Goal: Task Accomplishment & Management: Use online tool/utility

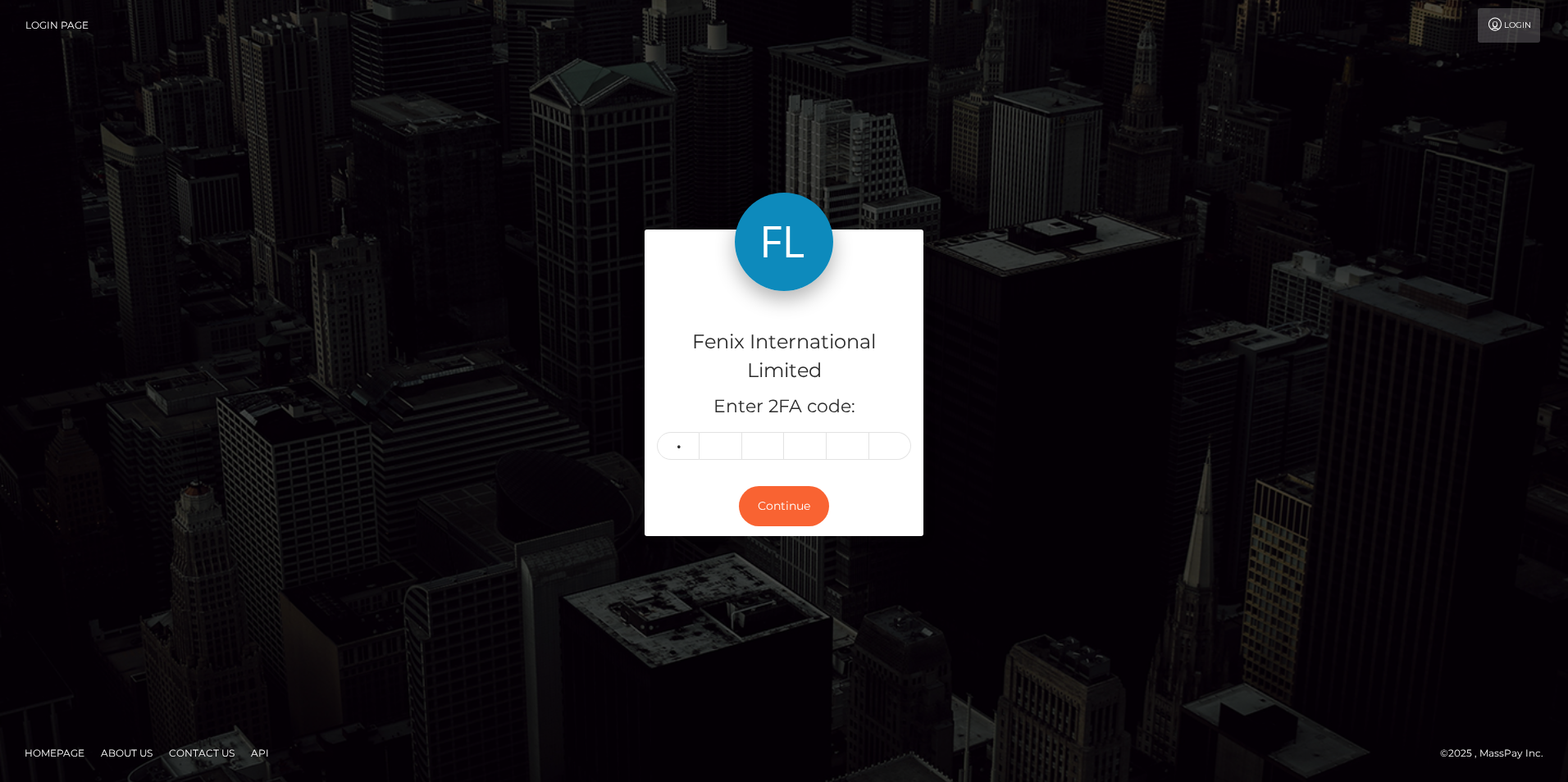
type input "9"
type input "3"
type input "9"
type input "5"
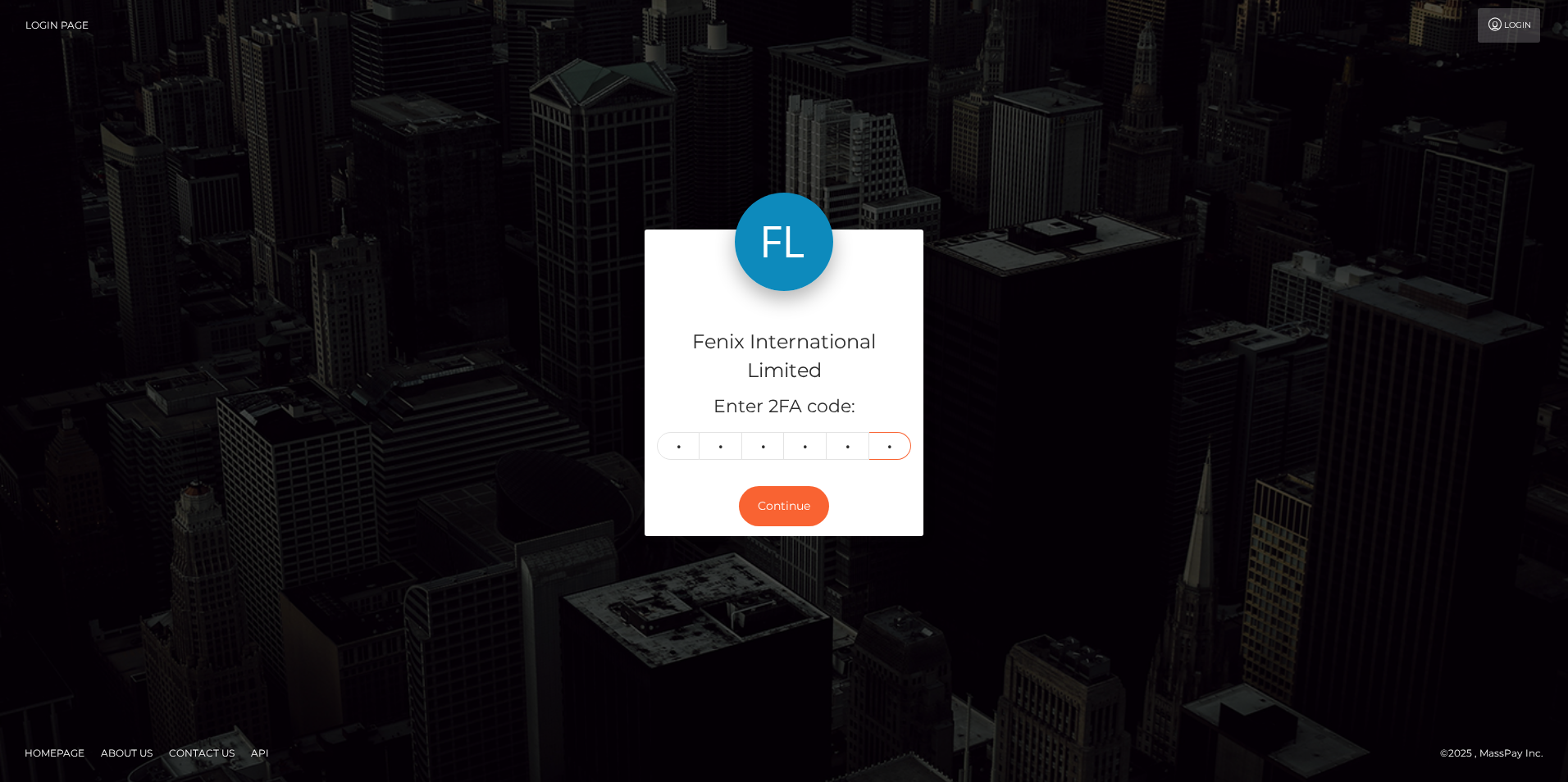
type input "5"
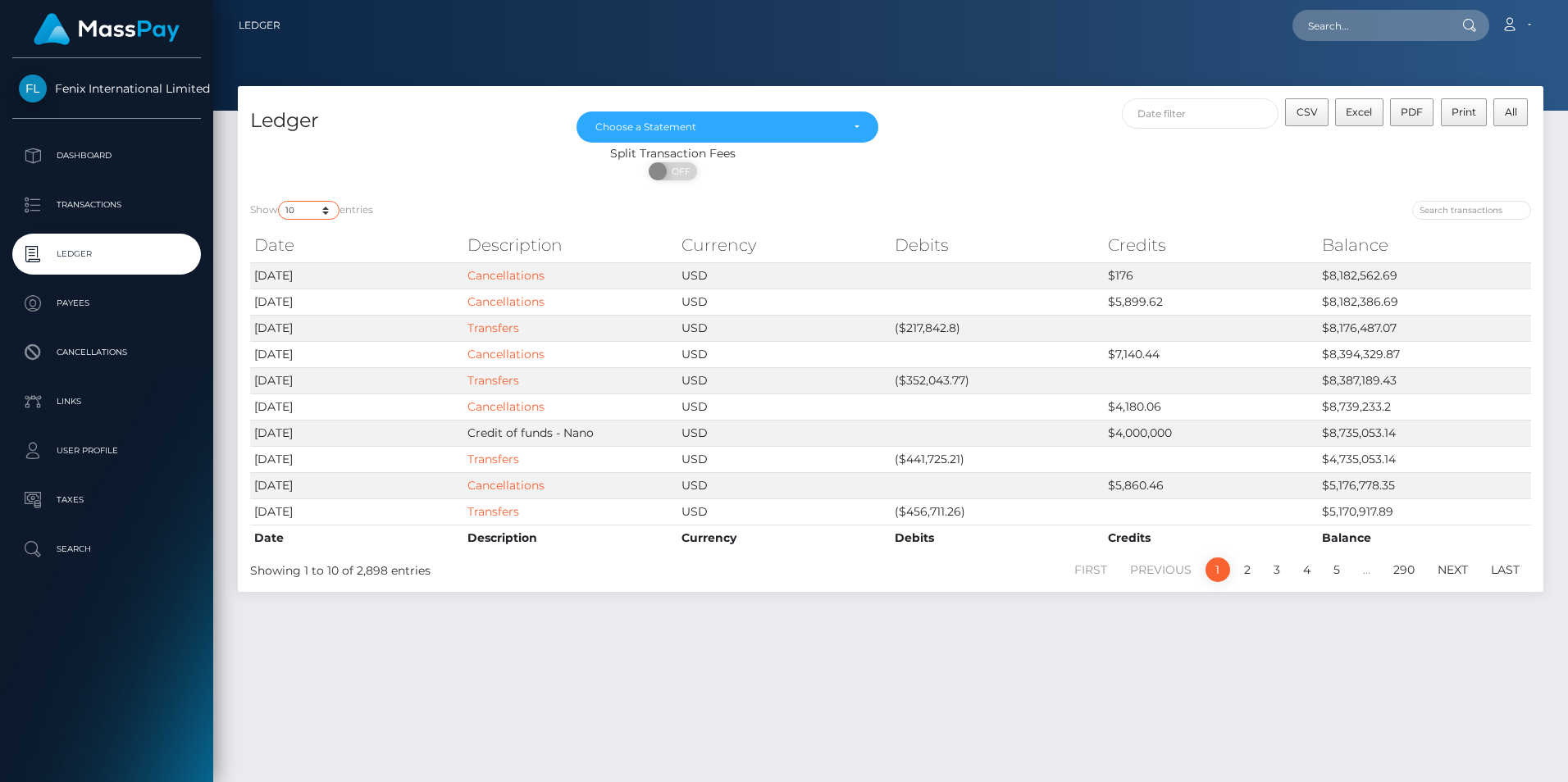
click at [324, 205] on select "10 25 50 100 250" at bounding box center [308, 210] width 61 height 19
click at [1204, 116] on input "text" at bounding box center [1200, 113] width 157 height 31
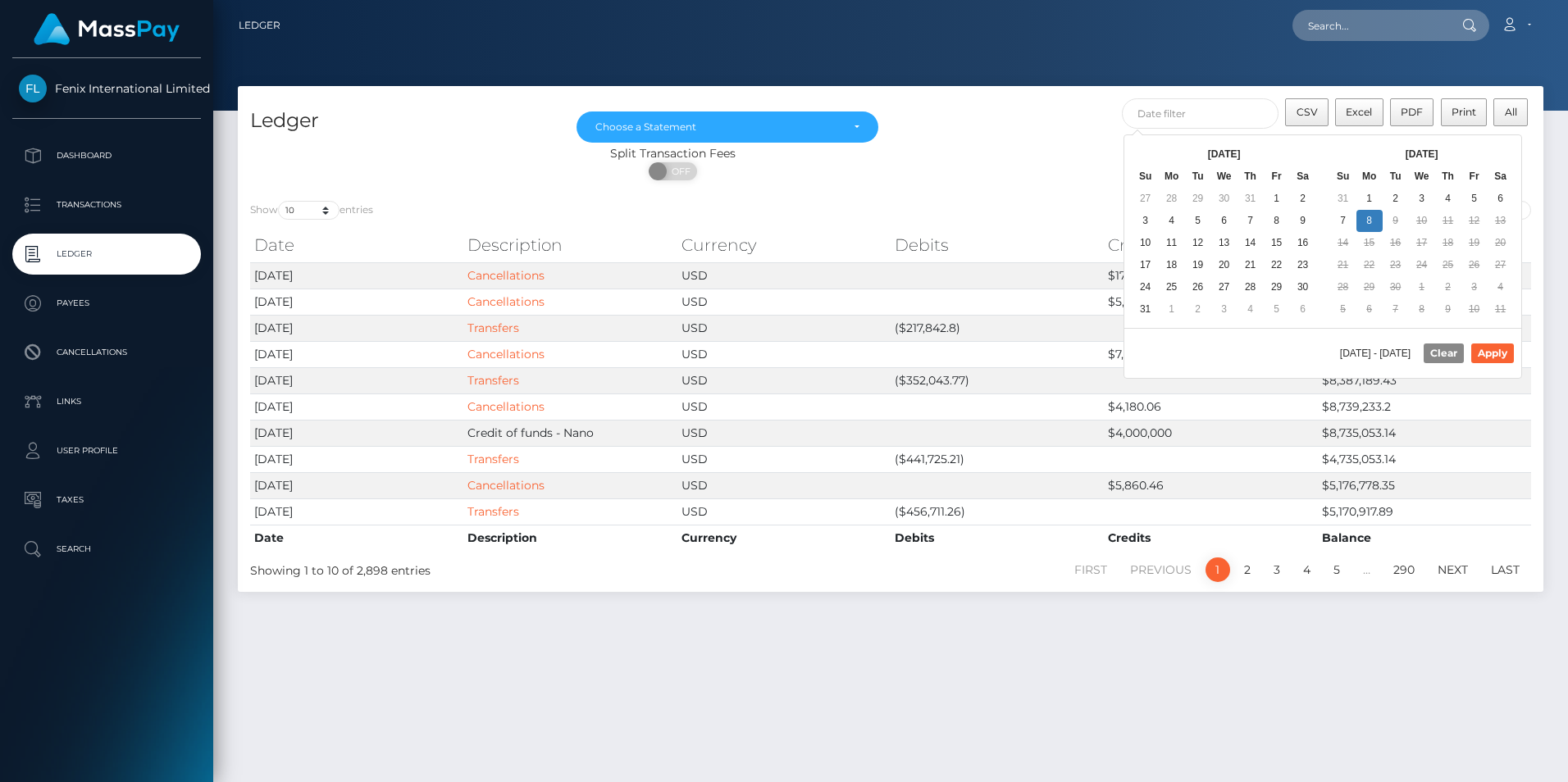
click at [1479, 155] on th "Sep 2025" at bounding box center [1421, 154] width 131 height 22
click at [1492, 357] on button "Apply" at bounding box center [1492, 353] width 43 height 20
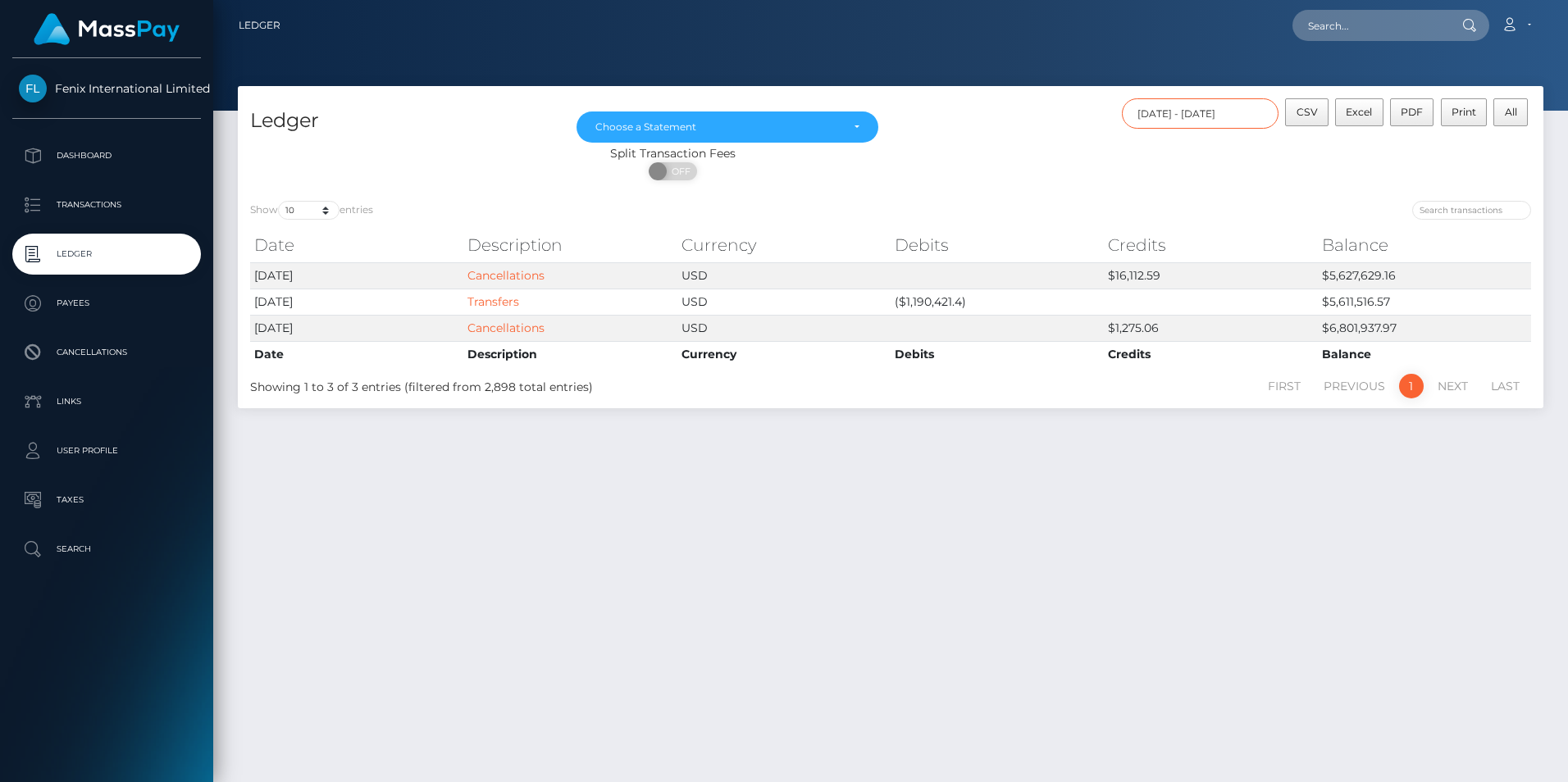
click at [1222, 115] on input "08/31/2025 - 09/01/2025" at bounding box center [1200, 113] width 157 height 31
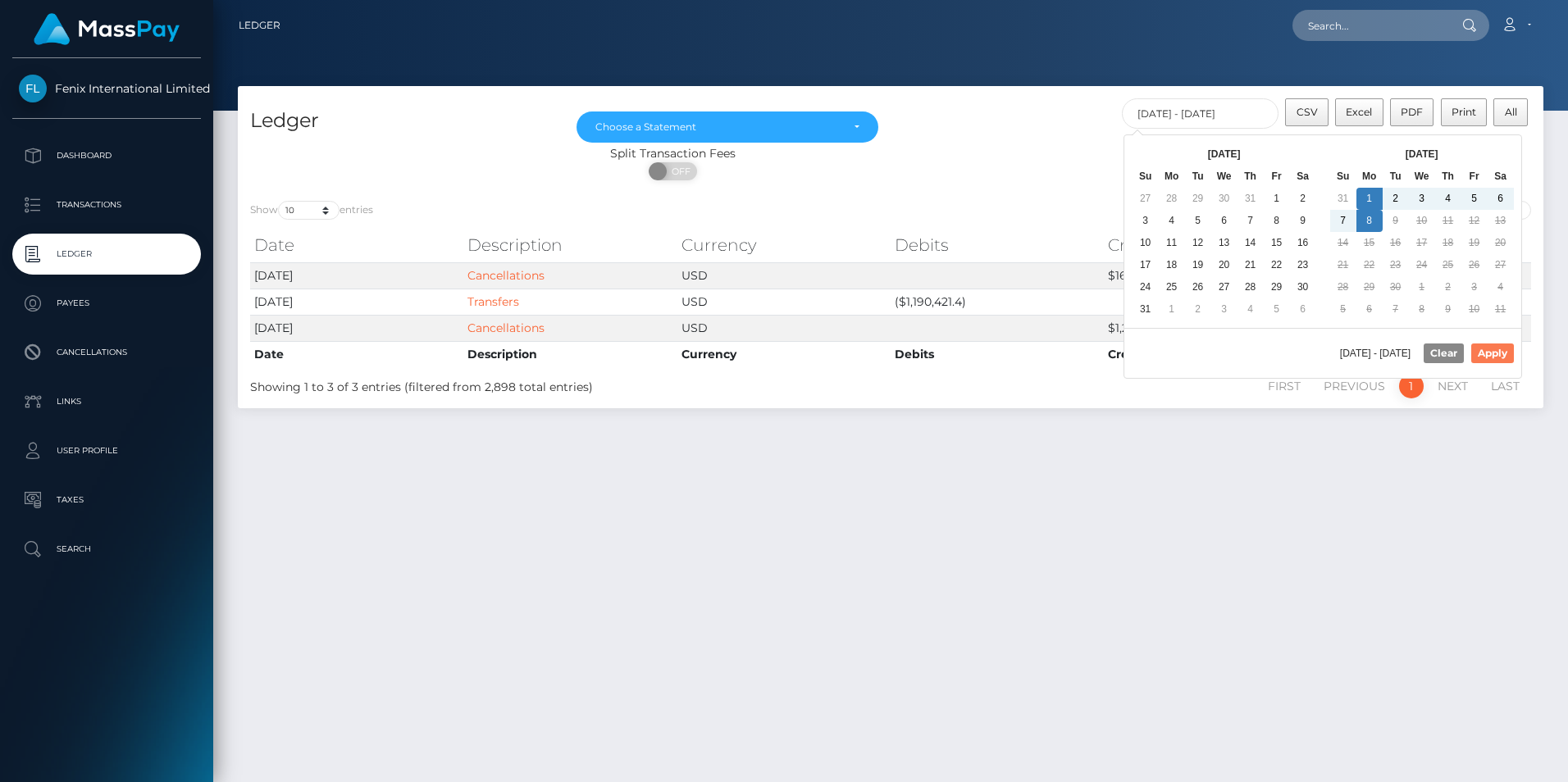
click at [1494, 353] on button "Apply" at bounding box center [1492, 353] width 43 height 20
type input "09/01/2025 - 09/08/2025"
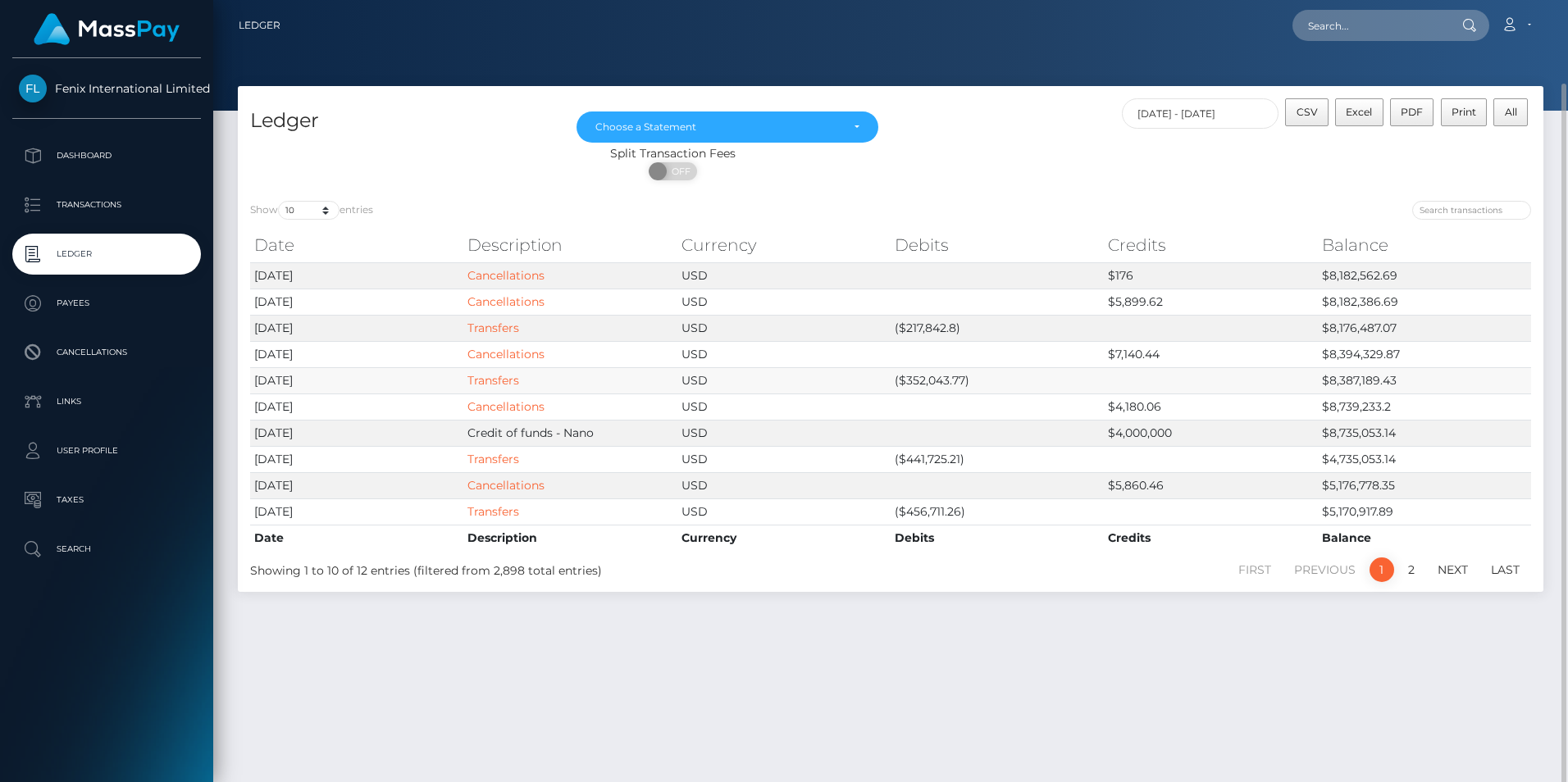
scroll to position [43, 0]
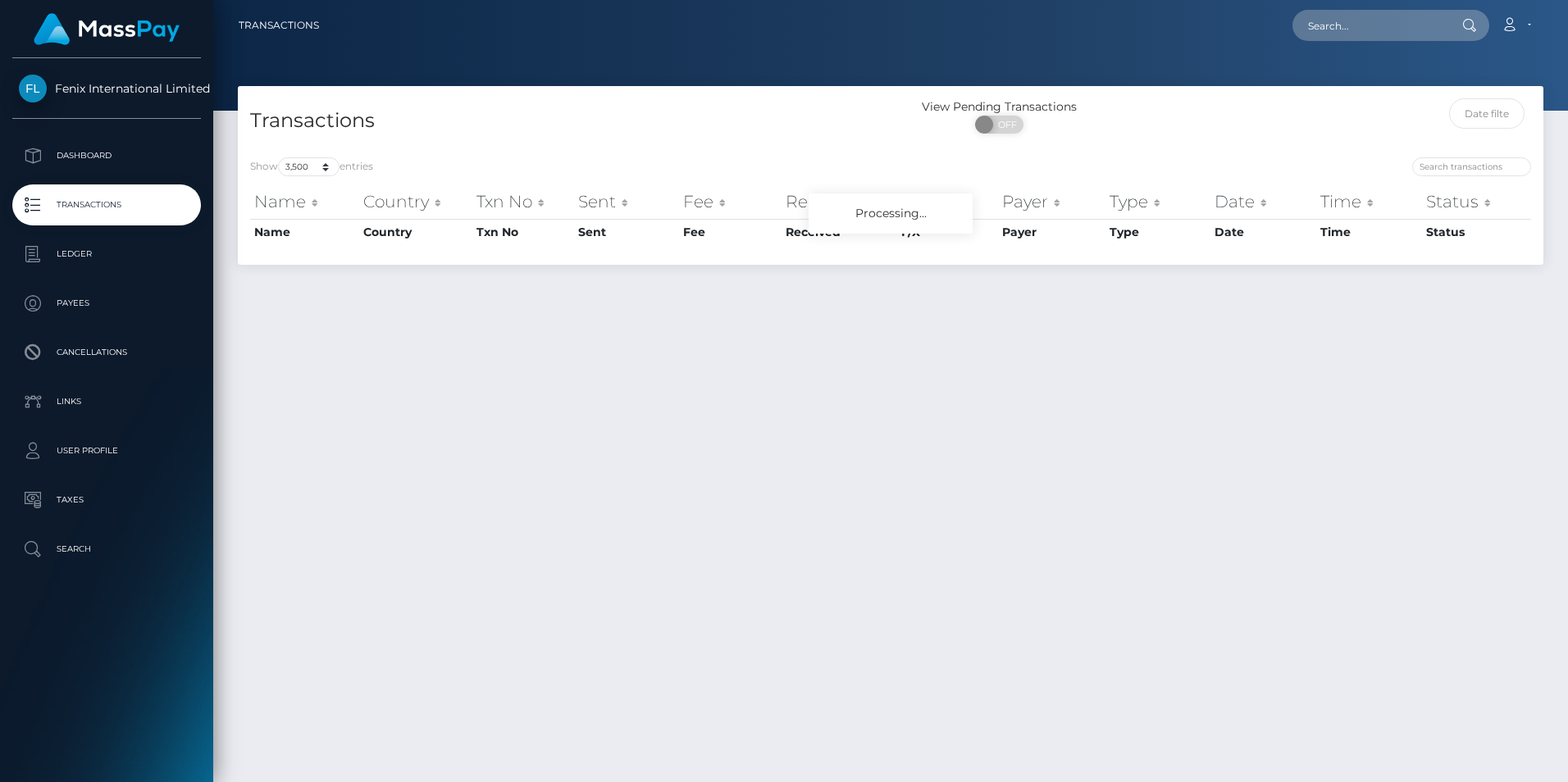
select select "3500"
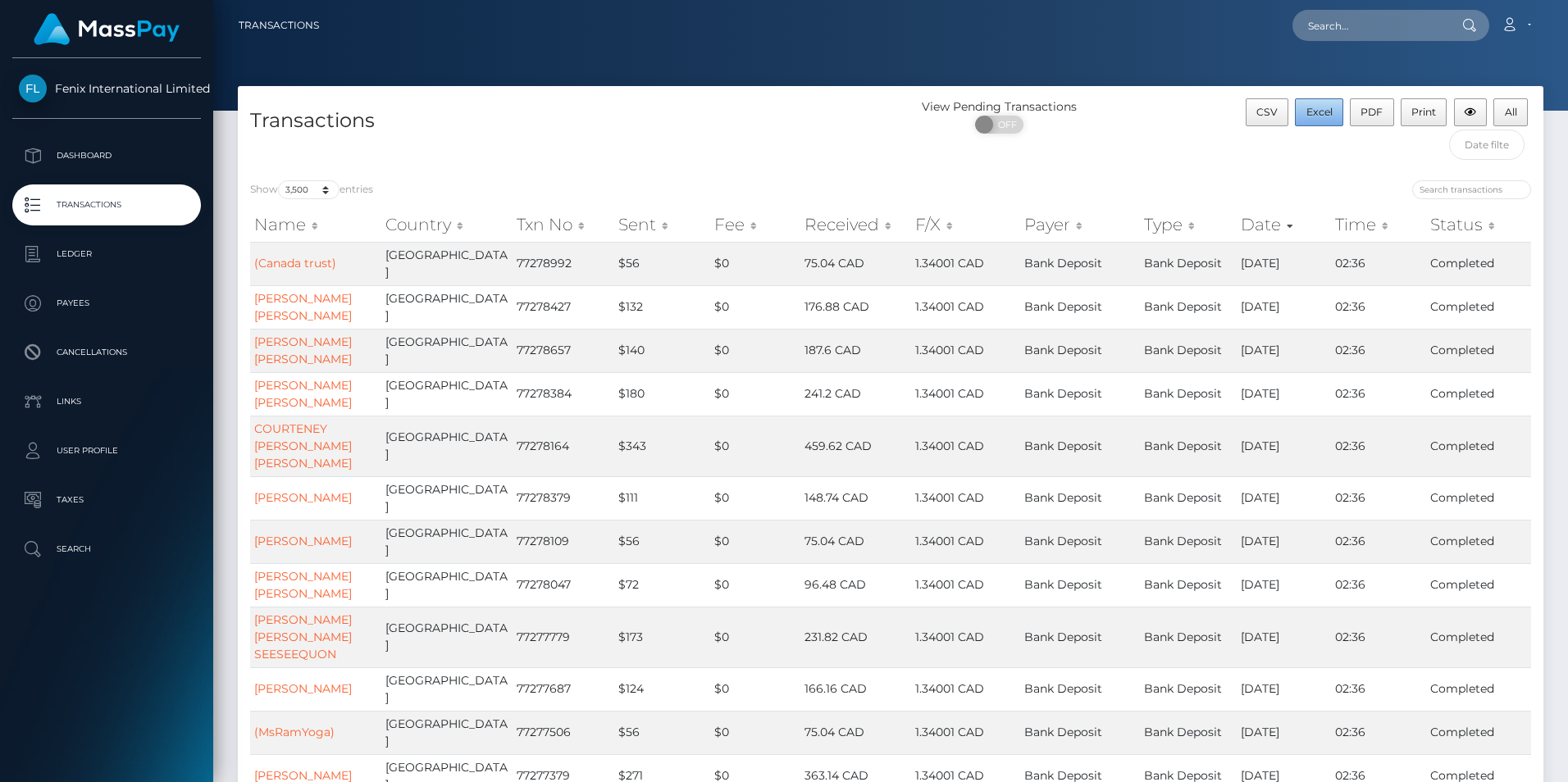
click at [1314, 116] on span "Excel" at bounding box center [1319, 112] width 26 height 12
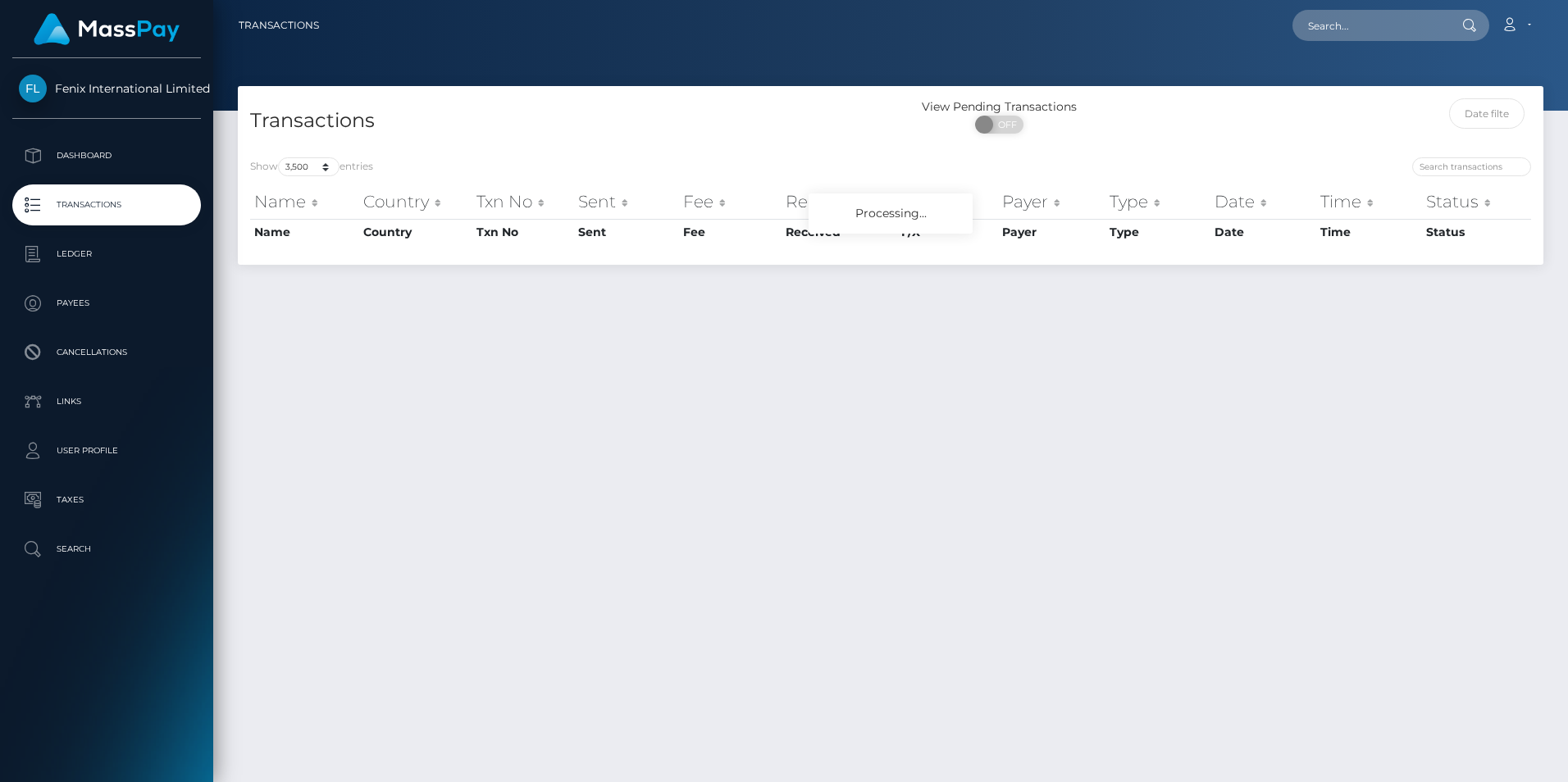
select select "3500"
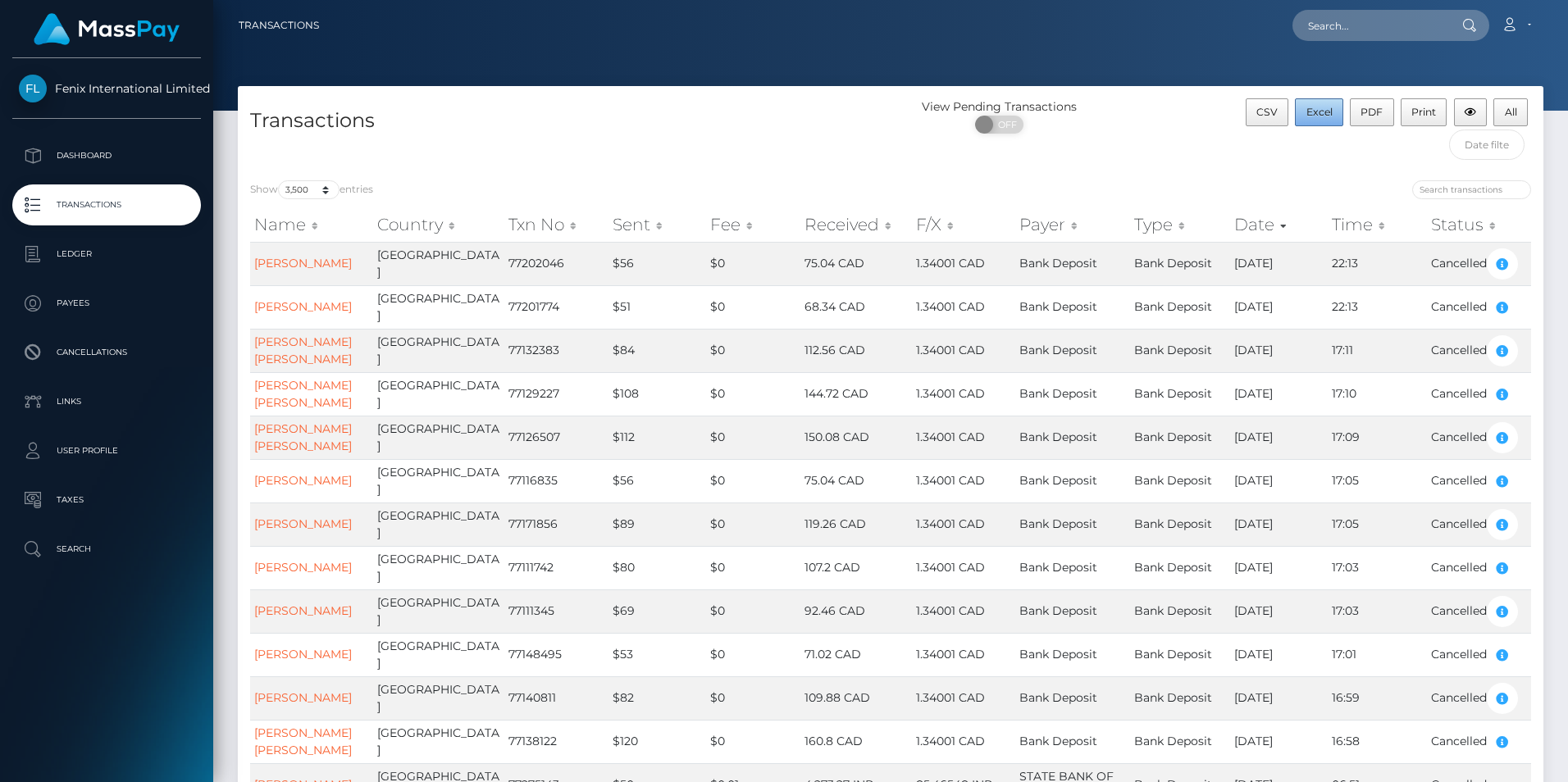
click at [1324, 113] on span "Excel" at bounding box center [1319, 112] width 26 height 12
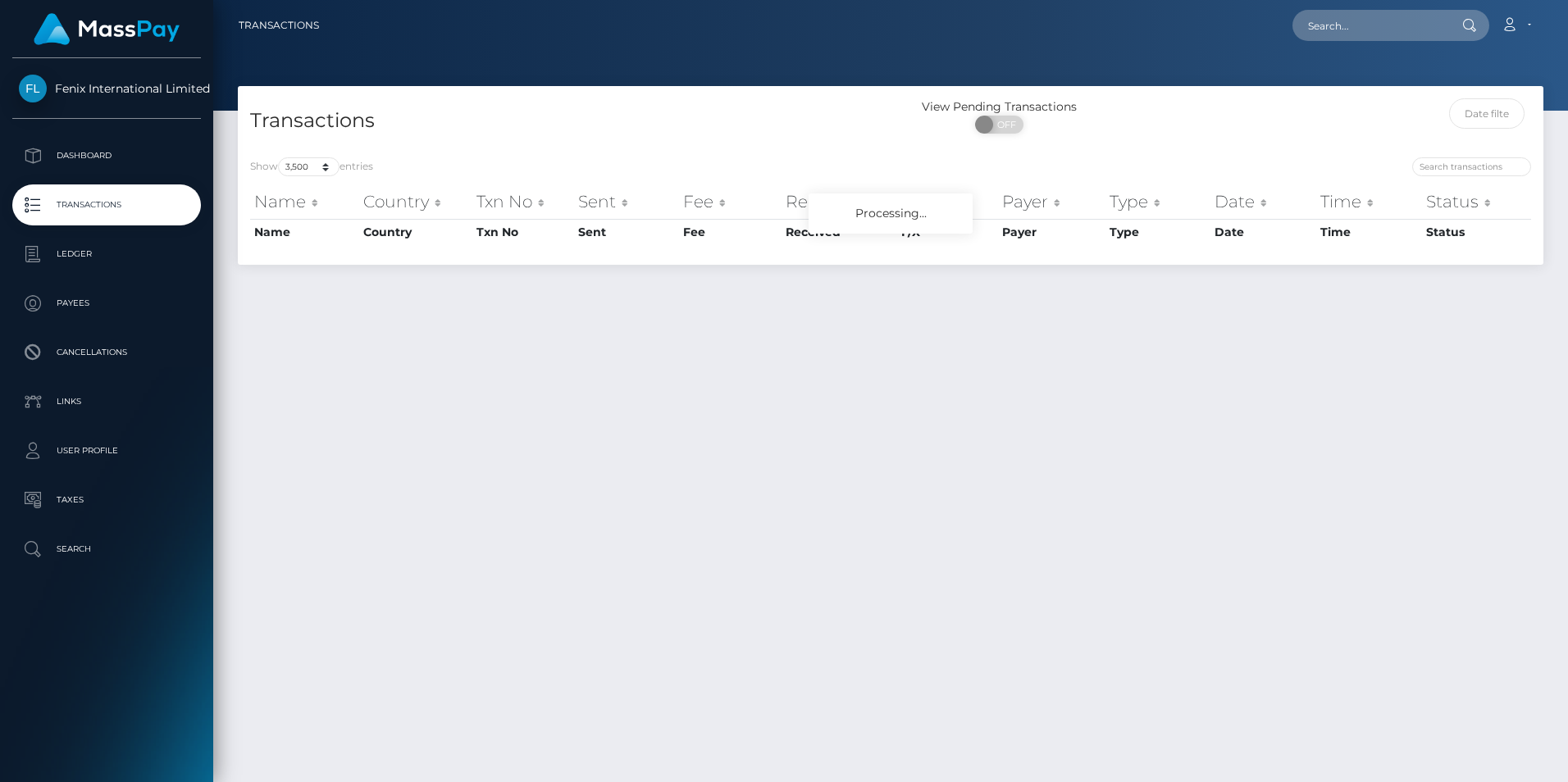
select select "3500"
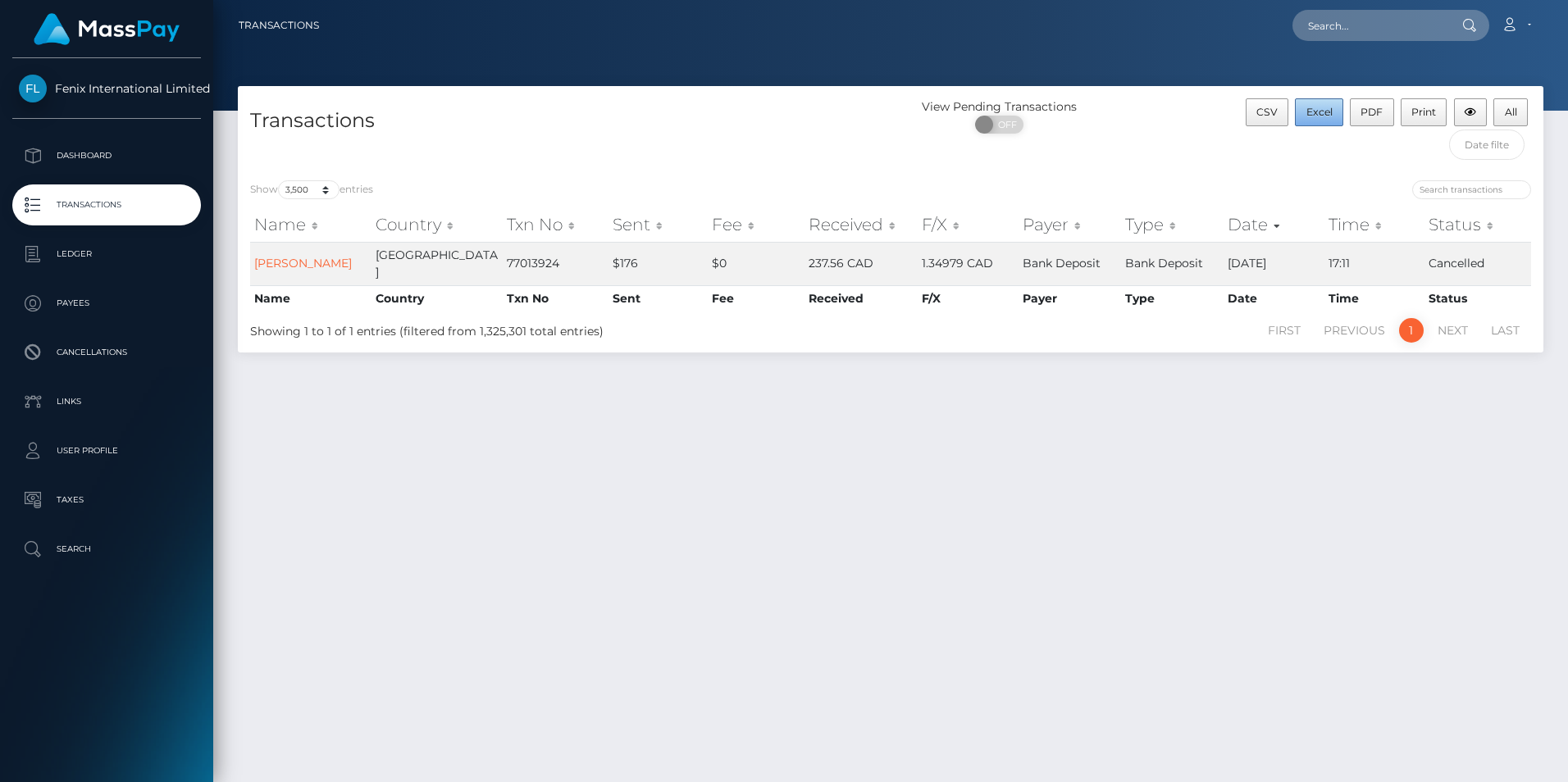
click at [1332, 111] on span "Excel" at bounding box center [1319, 112] width 26 height 12
